Goal: Download file/media

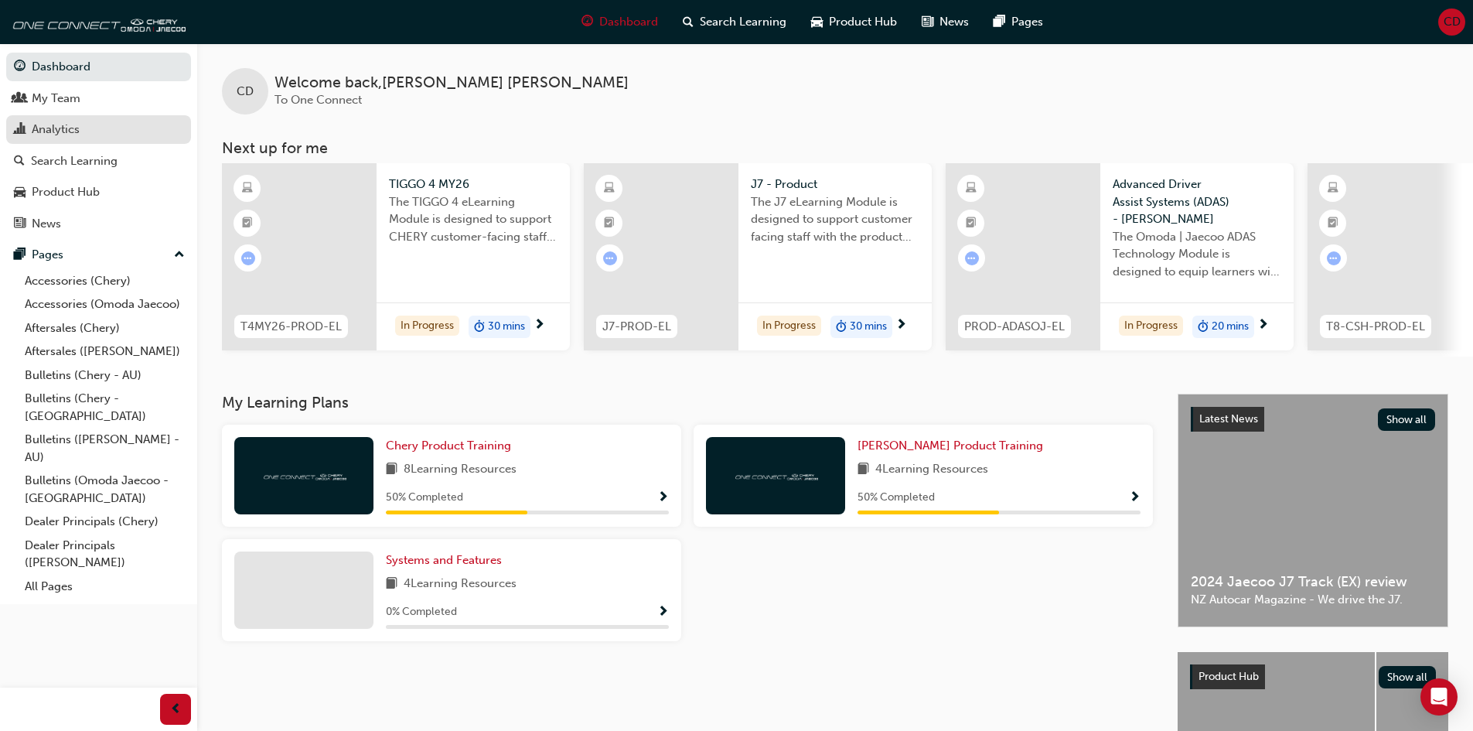
click at [77, 128] on div "Analytics" at bounding box center [56, 130] width 48 height 18
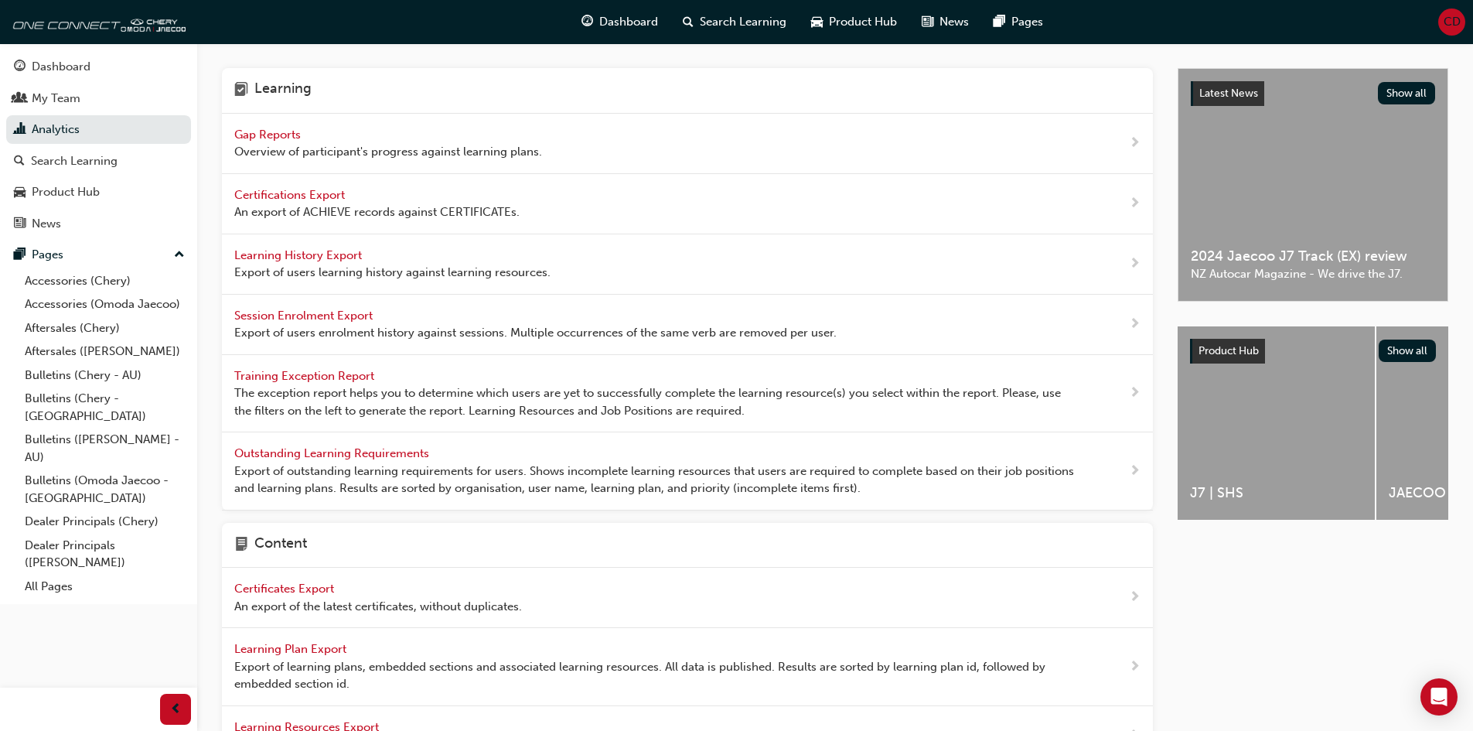
click at [316, 257] on span "Learning History Export" at bounding box center [299, 255] width 131 height 14
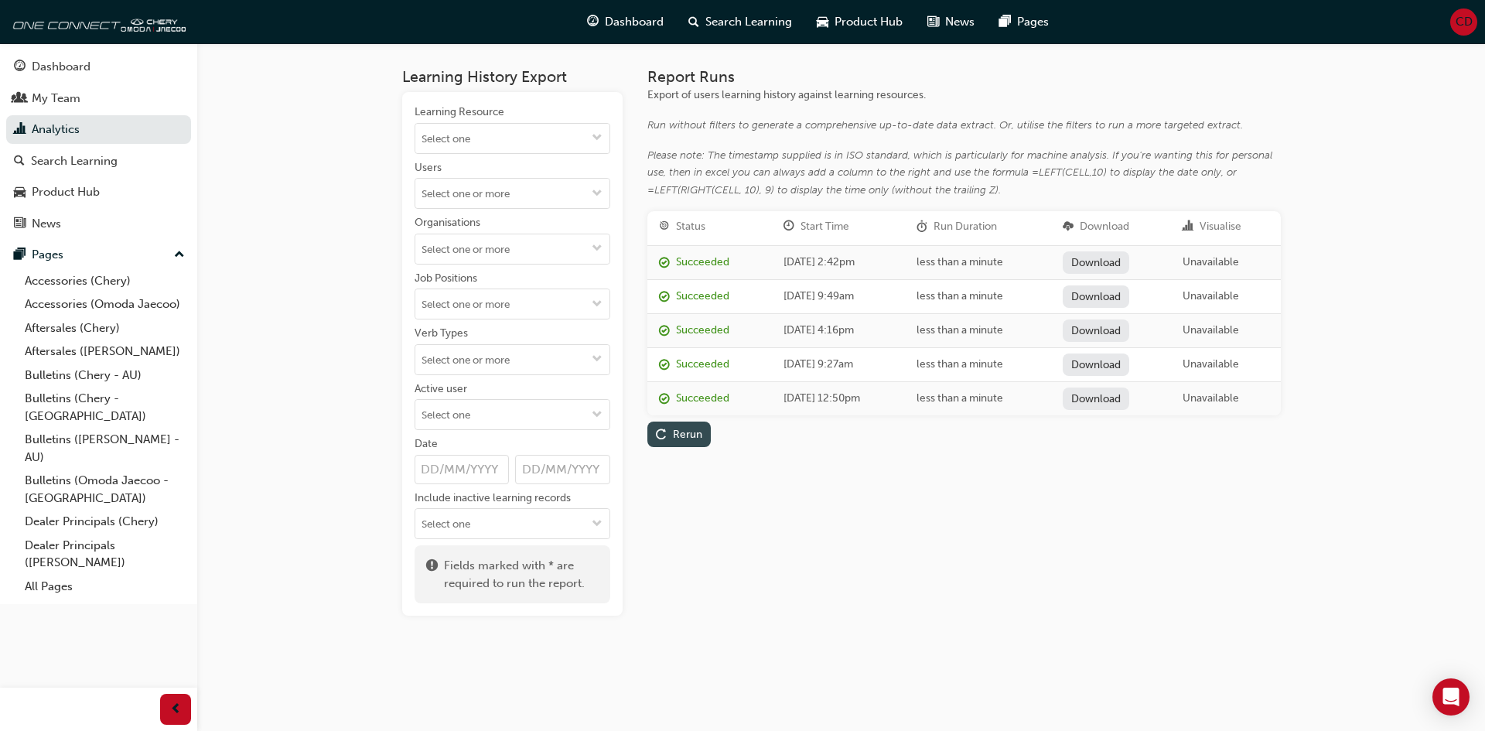
click at [695, 426] on div "Rerun" at bounding box center [679, 434] width 46 height 16
click at [1129, 261] on link "Download" at bounding box center [1095, 262] width 67 height 22
click at [84, 98] on div "My Team" at bounding box center [98, 98] width 169 height 19
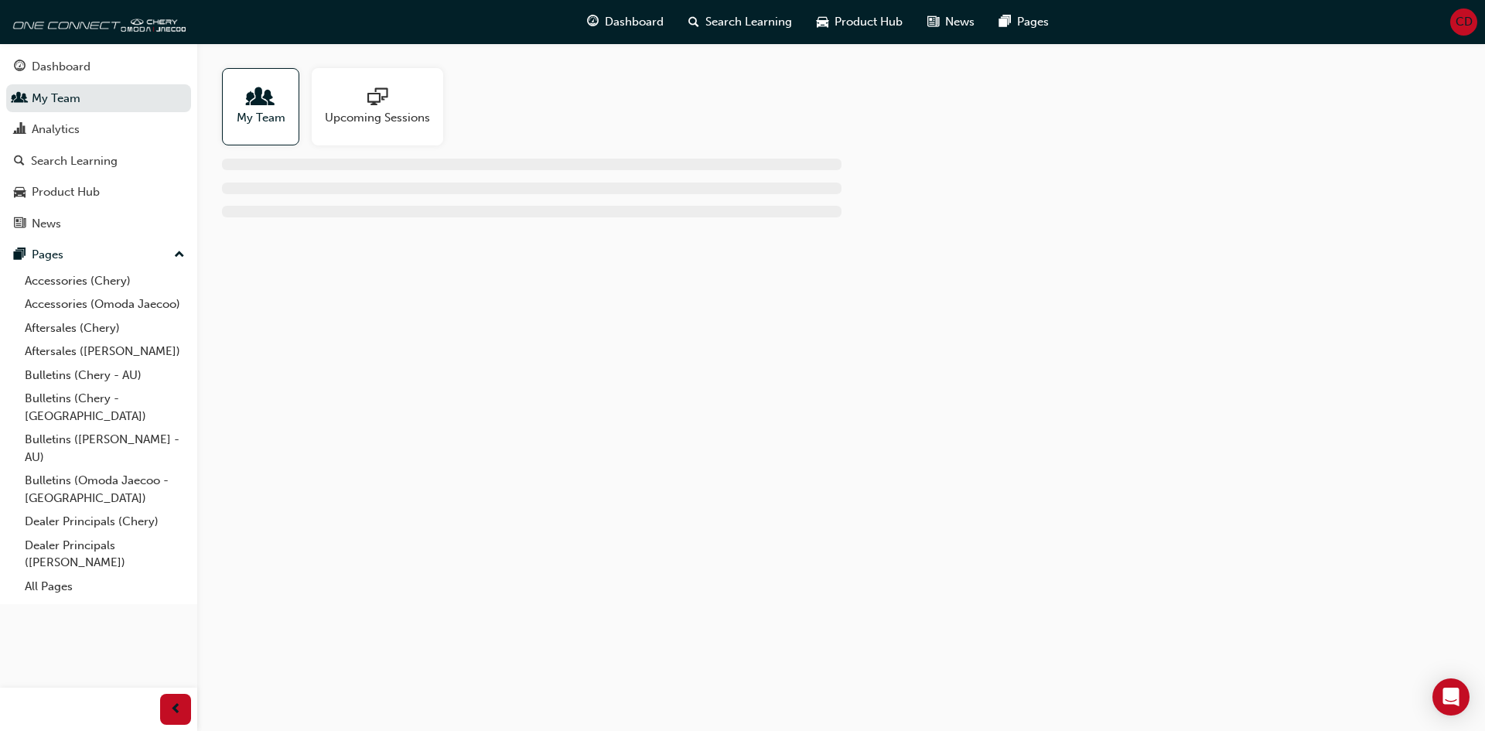
click at [283, 105] on div at bounding box center [261, 98] width 49 height 22
click at [261, 103] on span "people-icon" at bounding box center [261, 98] width 20 height 22
click at [273, 109] on span "My Team" at bounding box center [261, 118] width 49 height 18
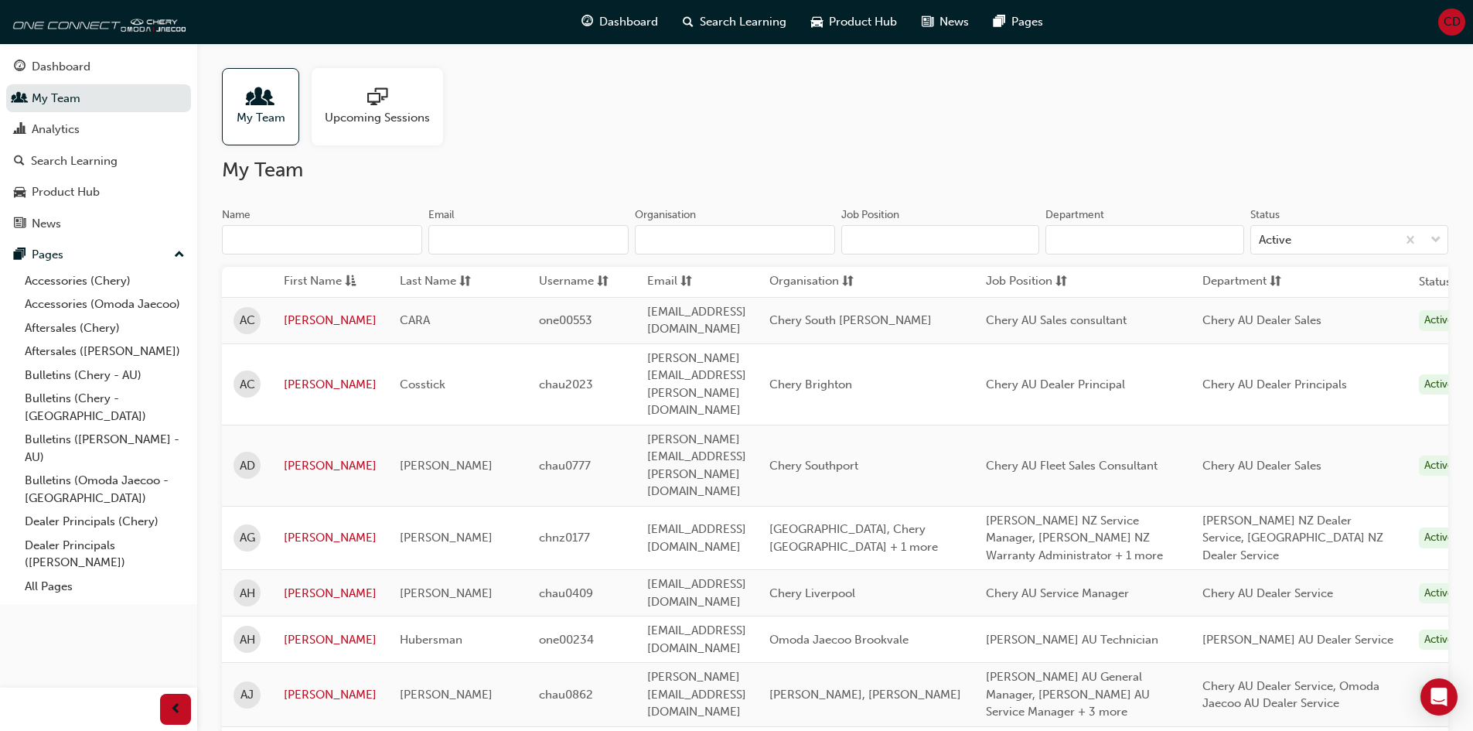
click at [319, 239] on input "Name" at bounding box center [322, 239] width 200 height 29
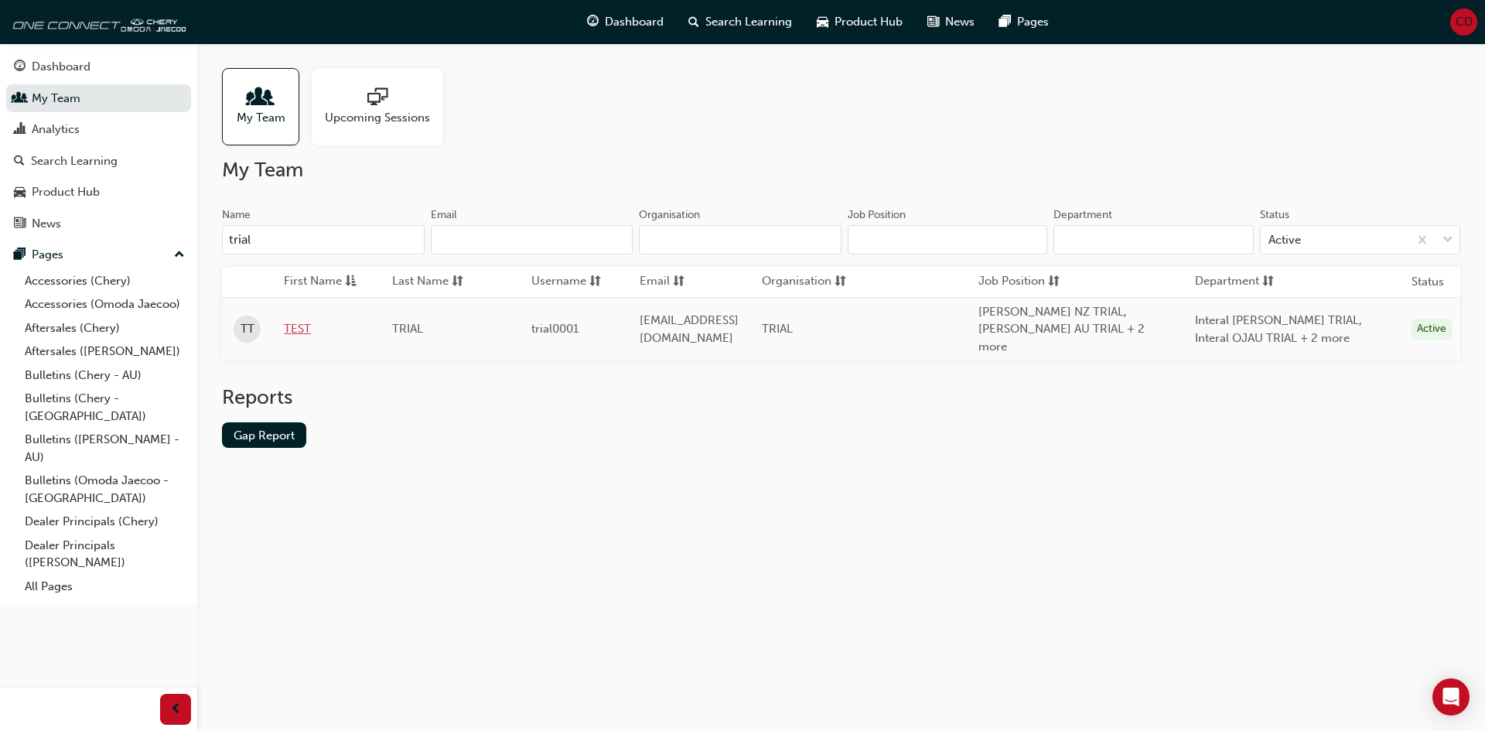
type input "trial"
click at [299, 322] on link "TEST" at bounding box center [326, 329] width 85 height 18
